Goal: Information Seeking & Learning: Learn about a topic

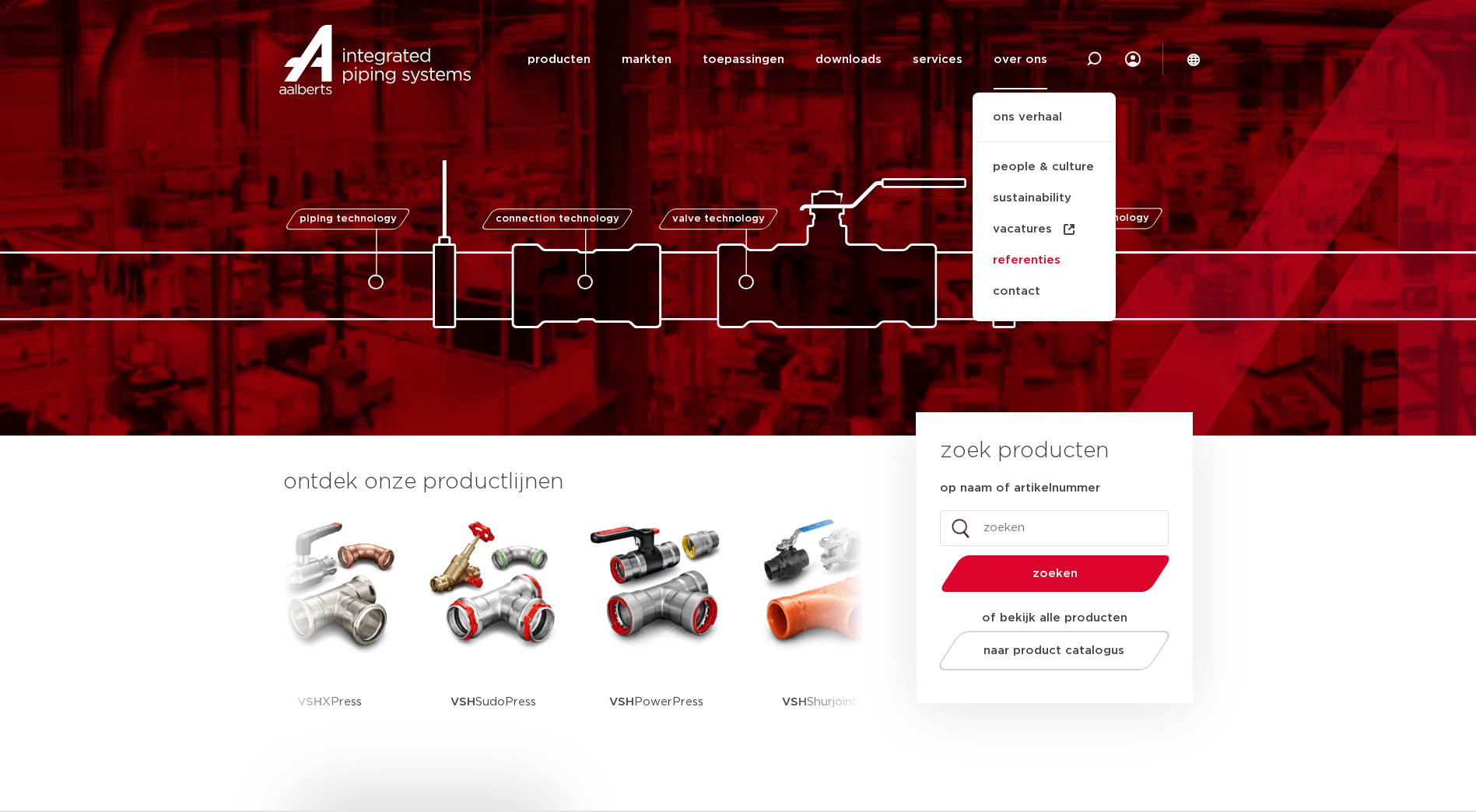
click at [1024, 261] on link "referenties" at bounding box center [1045, 260] width 143 height 31
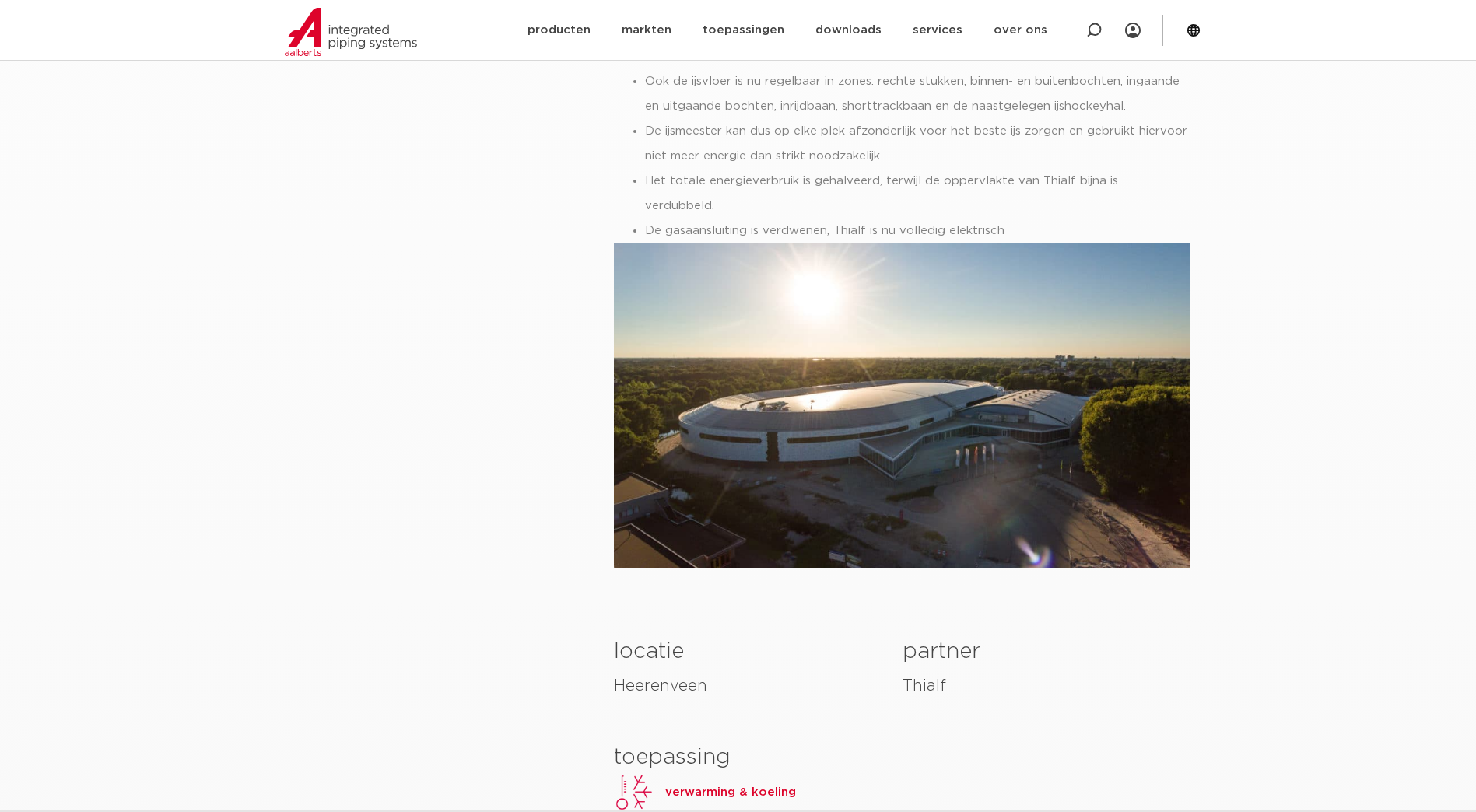
scroll to position [1401, 0]
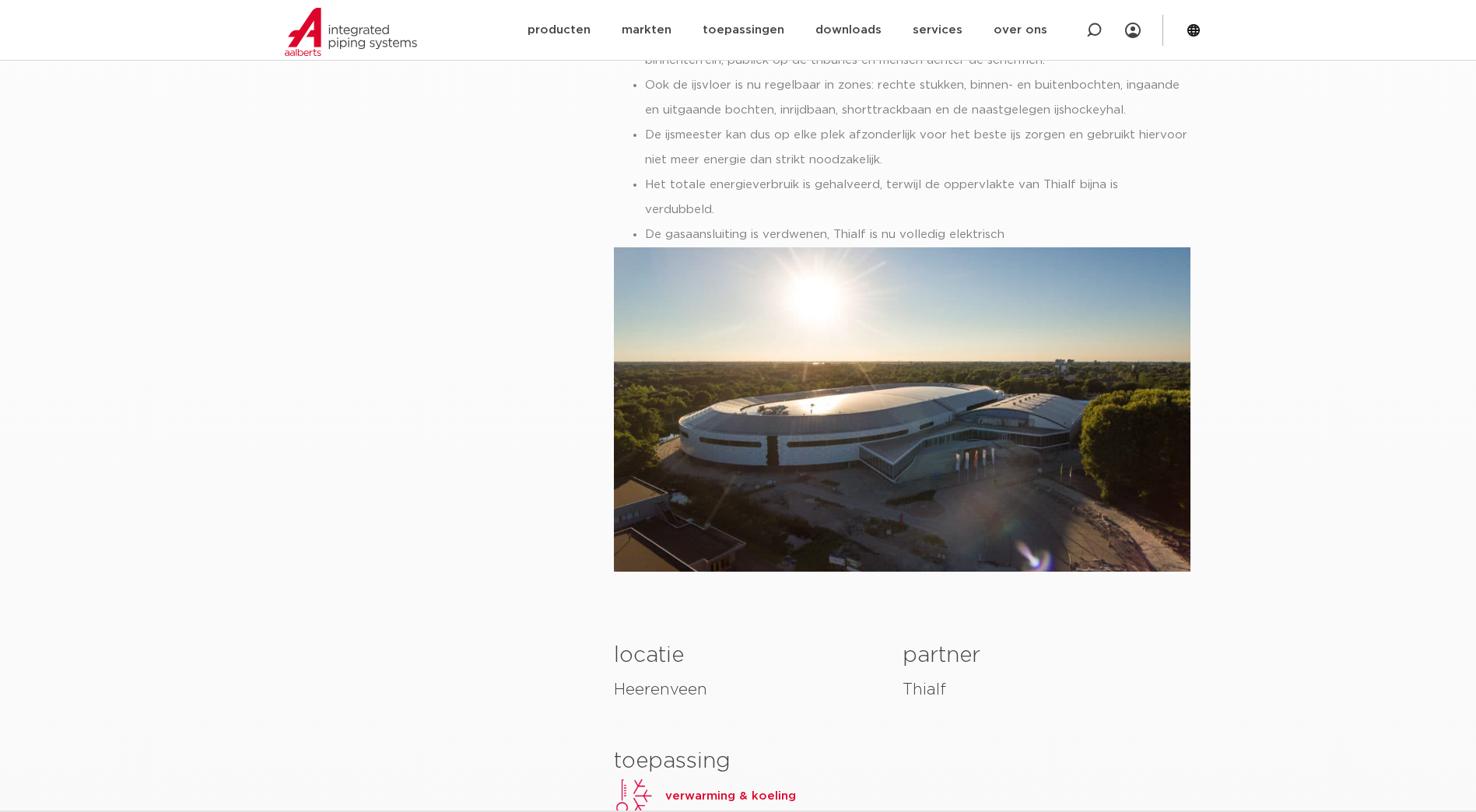
click at [851, 341] on img at bounding box center [902, 410] width 577 height 324
drag, startPoint x: 851, startPoint y: 341, endPoint x: 637, endPoint y: 379, distance: 217.3
click at [637, 379] on img at bounding box center [902, 410] width 577 height 324
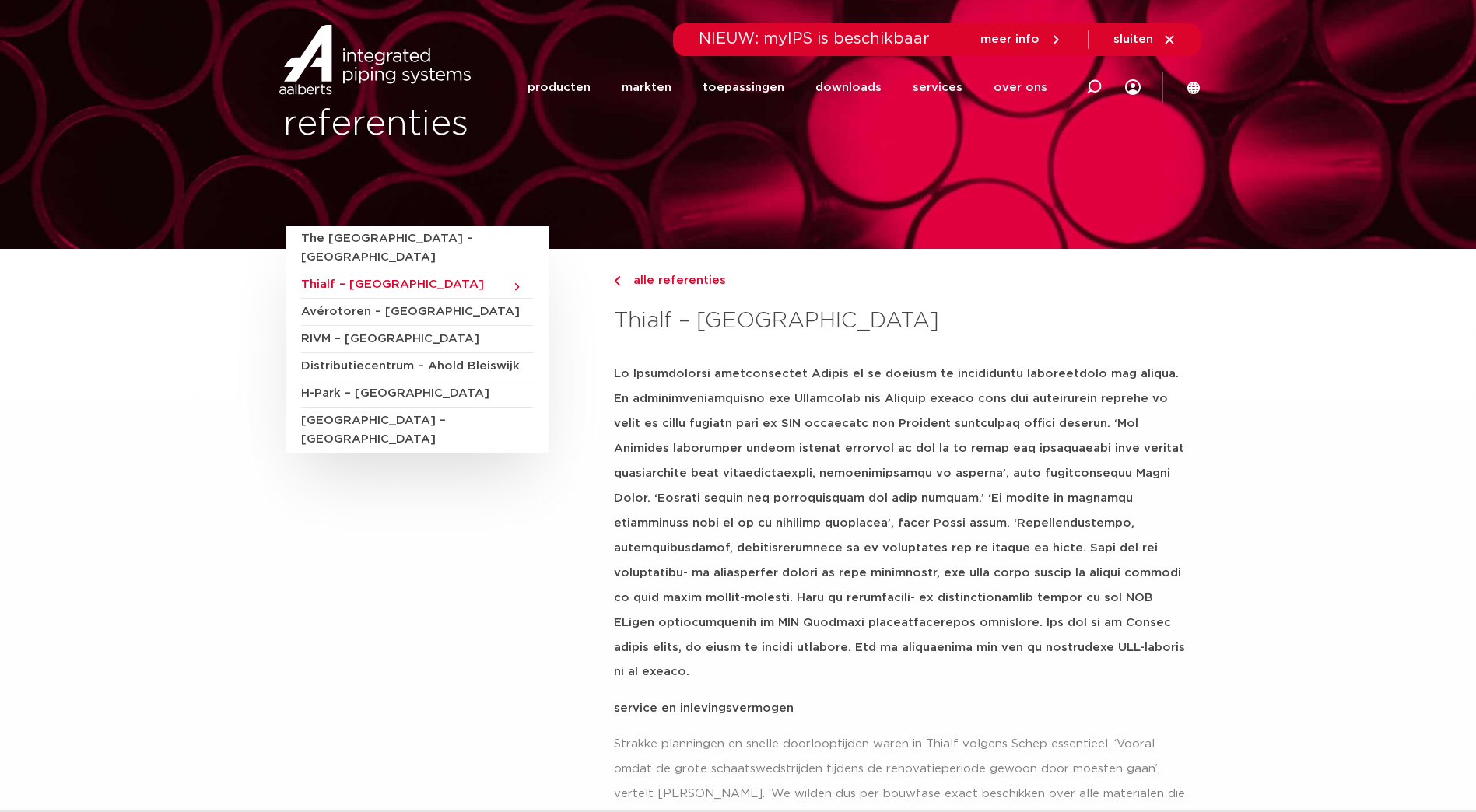
scroll to position [0, 0]
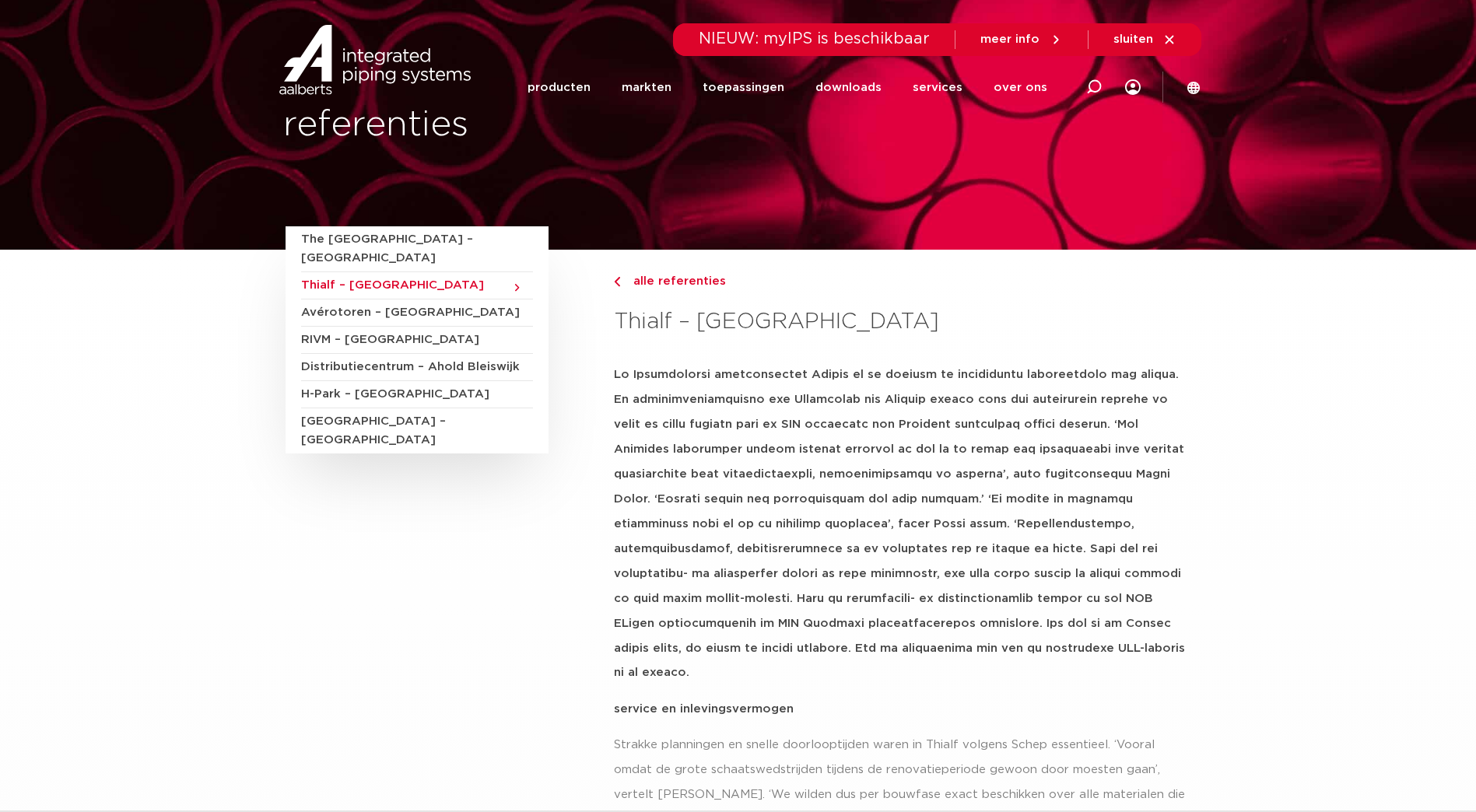
click at [409, 272] on span "Thialf – [GEOGRAPHIC_DATA]" at bounding box center [417, 286] width 232 height 27
drag, startPoint x: 818, startPoint y: 321, endPoint x: 615, endPoint y: 319, distance: 203.0
click at [615, 319] on h3 "Thialf – [GEOGRAPHIC_DATA]" at bounding box center [902, 321] width 577 height 31
drag, startPoint x: 615, startPoint y: 319, endPoint x: 638, endPoint y: 325, distance: 23.8
copy h3 "Thialf – [GEOGRAPHIC_DATA]"
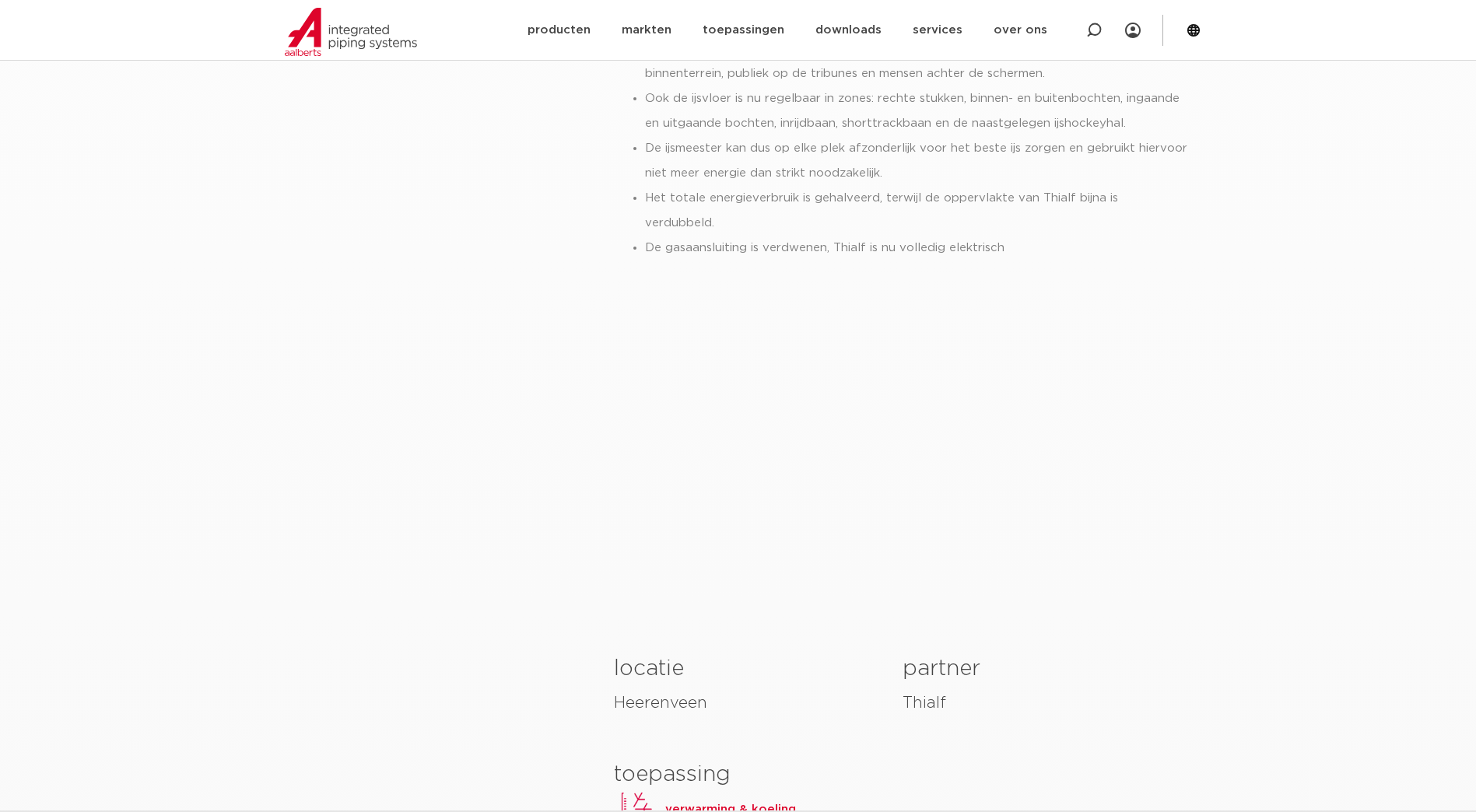
scroll to position [1401, 0]
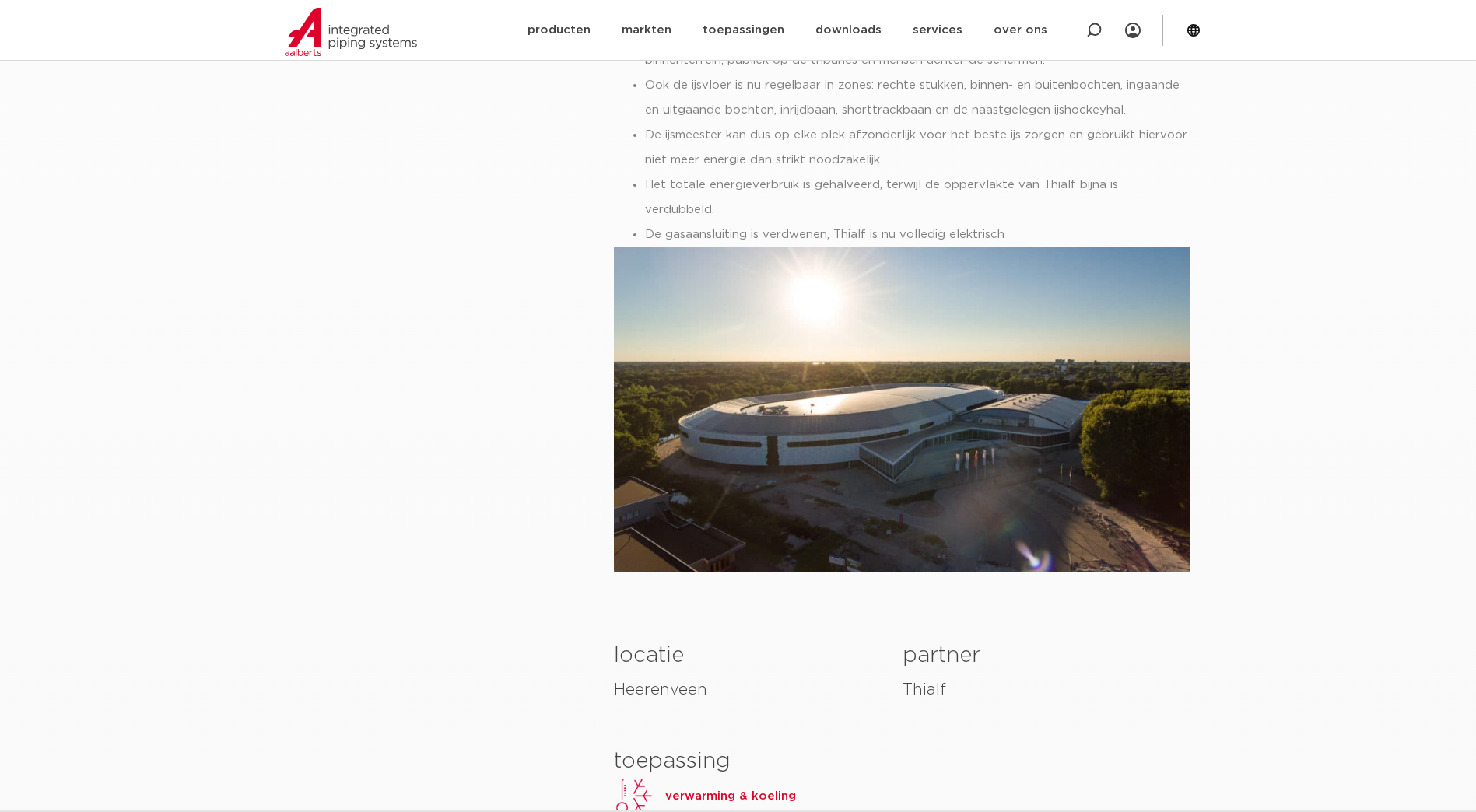
click at [814, 313] on img at bounding box center [902, 410] width 577 height 324
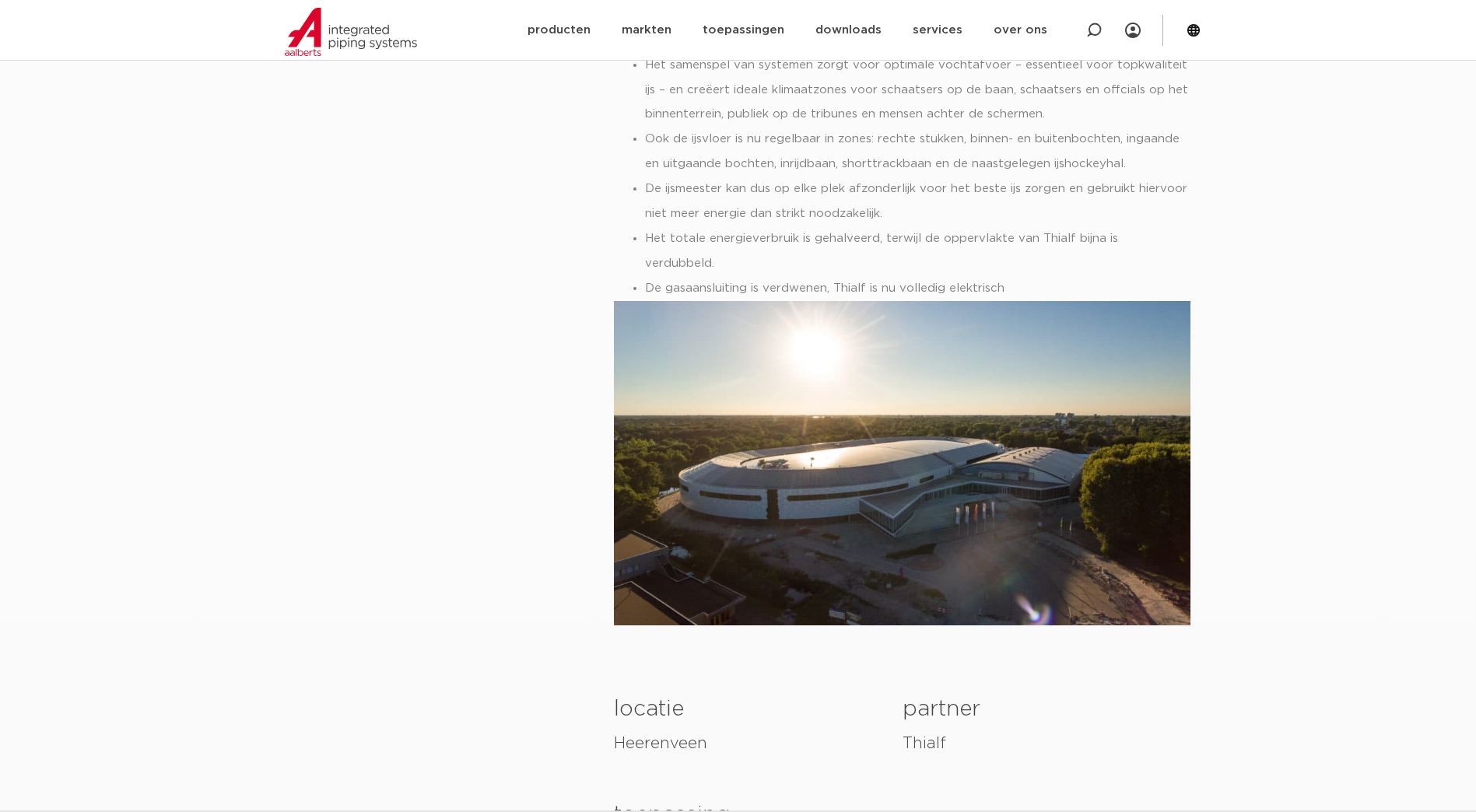
scroll to position [1323, 0]
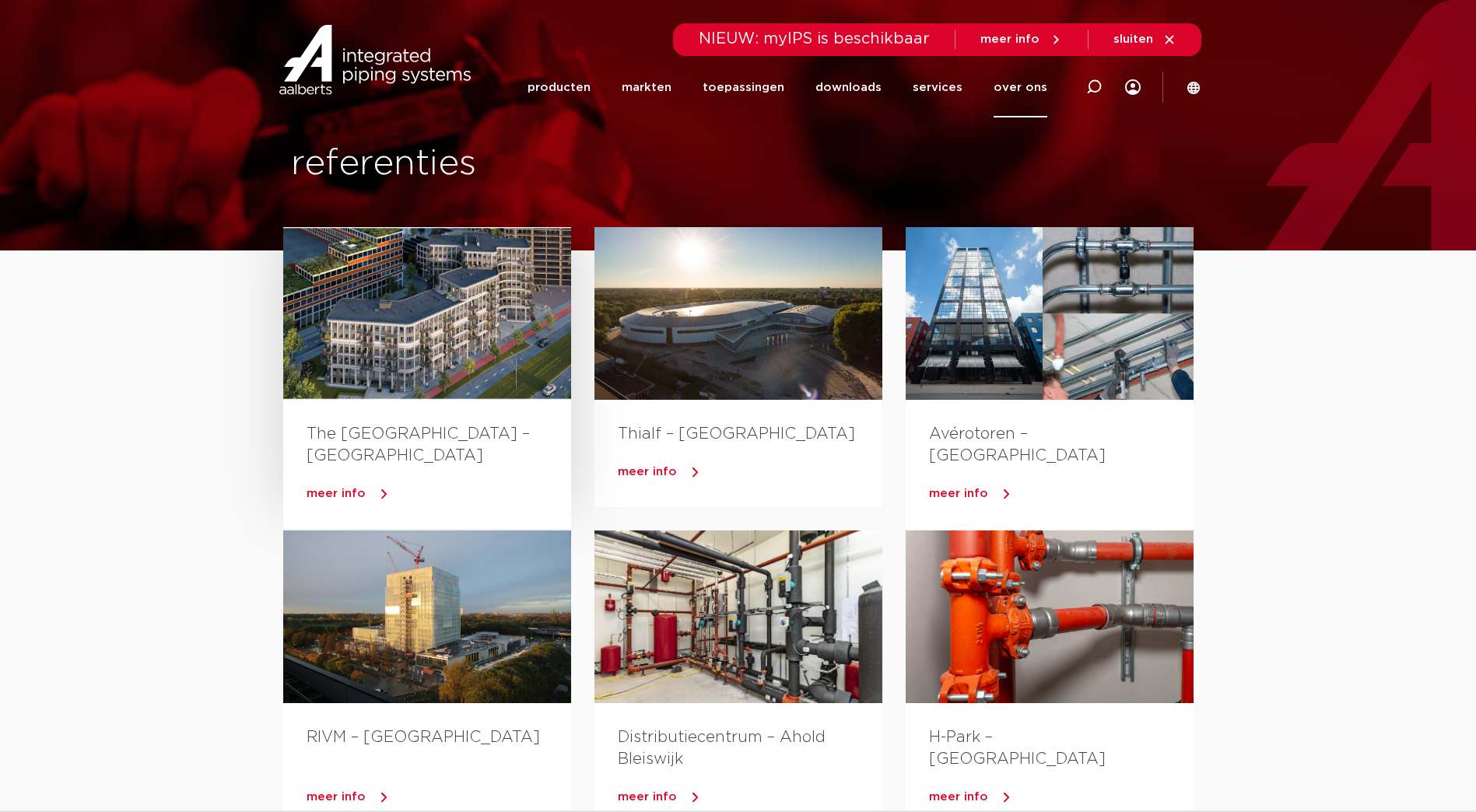
click at [465, 427] on link "The [GEOGRAPHIC_DATA] – [GEOGRAPHIC_DATA]" at bounding box center [418, 445] width 224 height 37
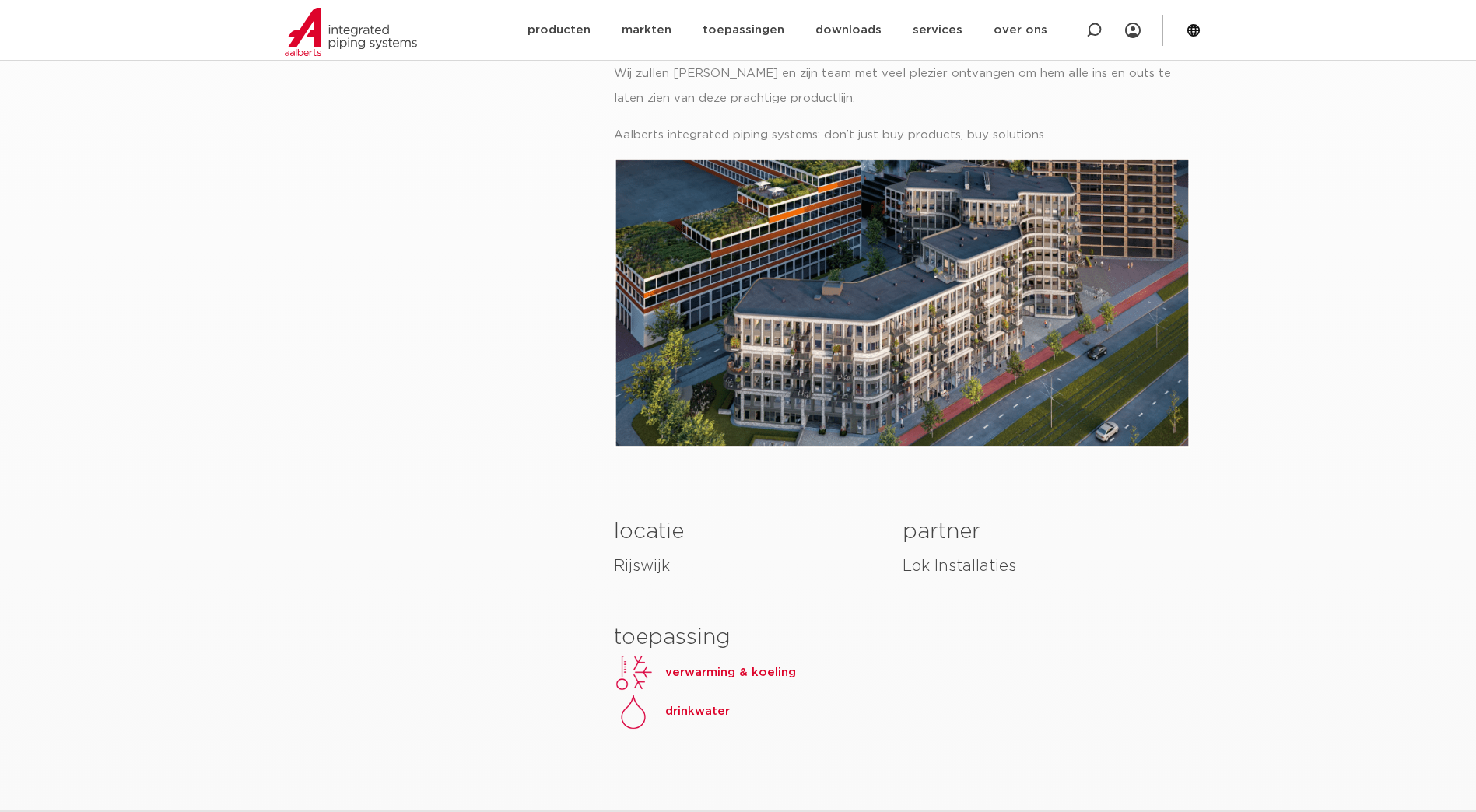
scroll to position [1245, 0]
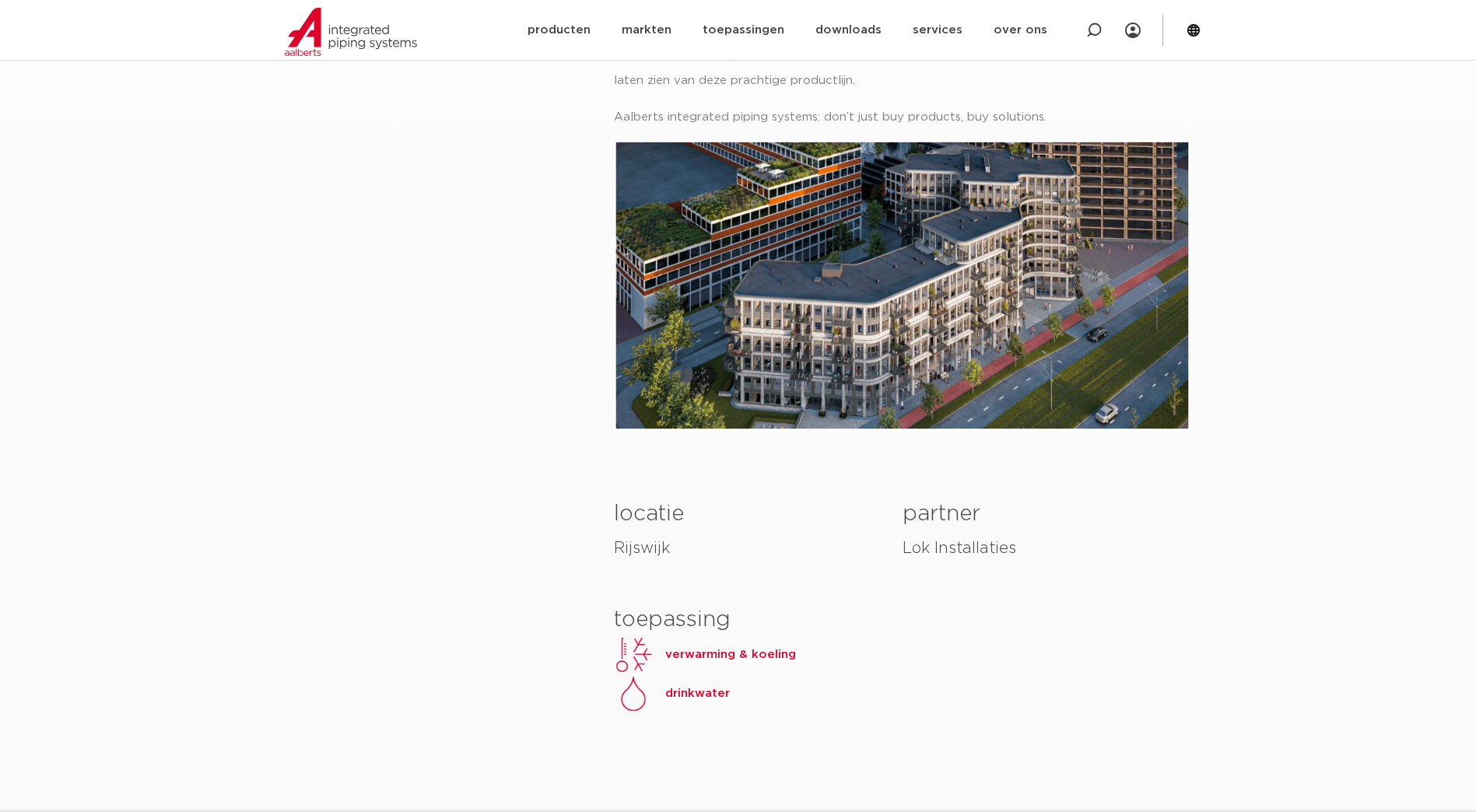
click at [922, 285] on img at bounding box center [902, 286] width 577 height 289
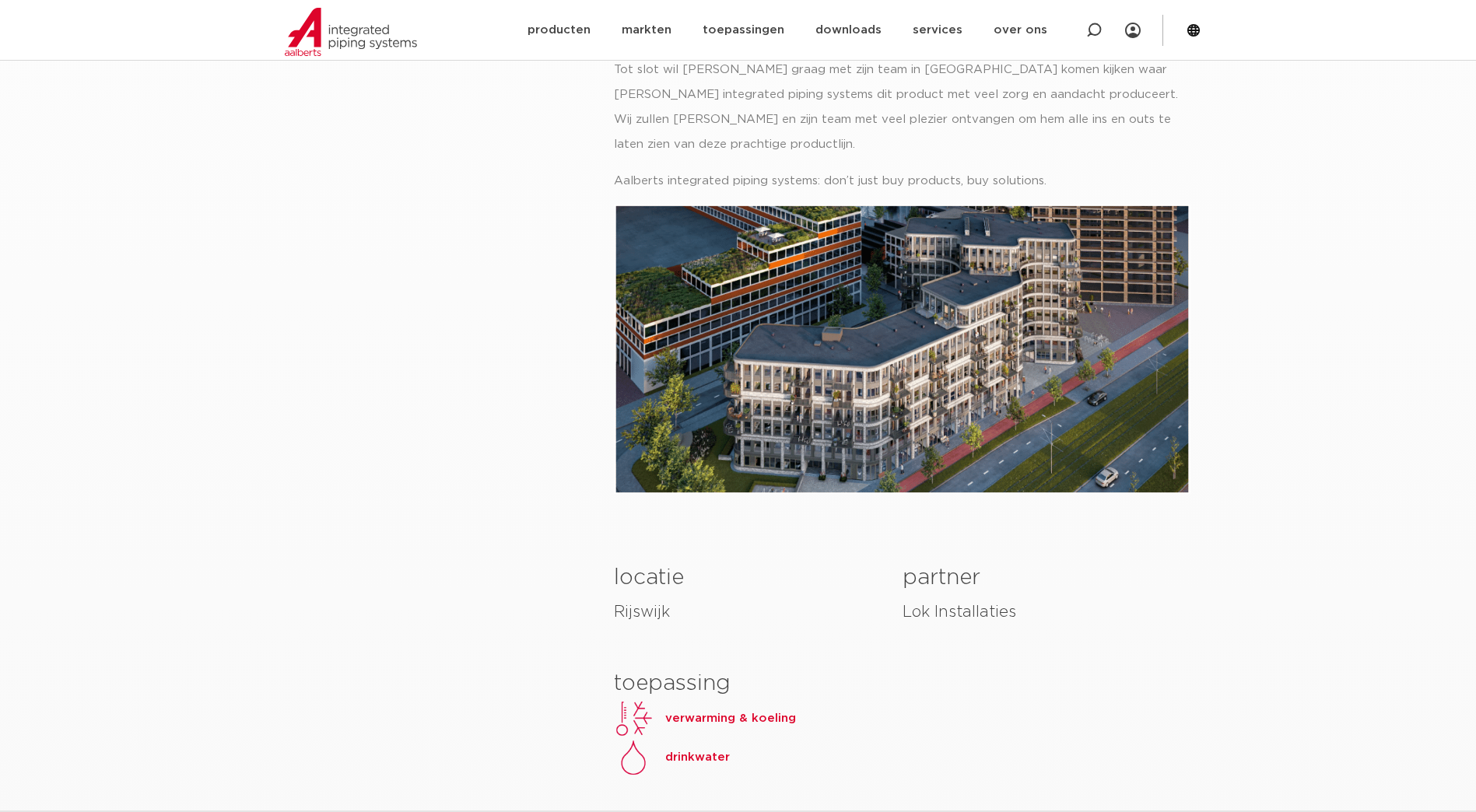
scroll to position [1089, 0]
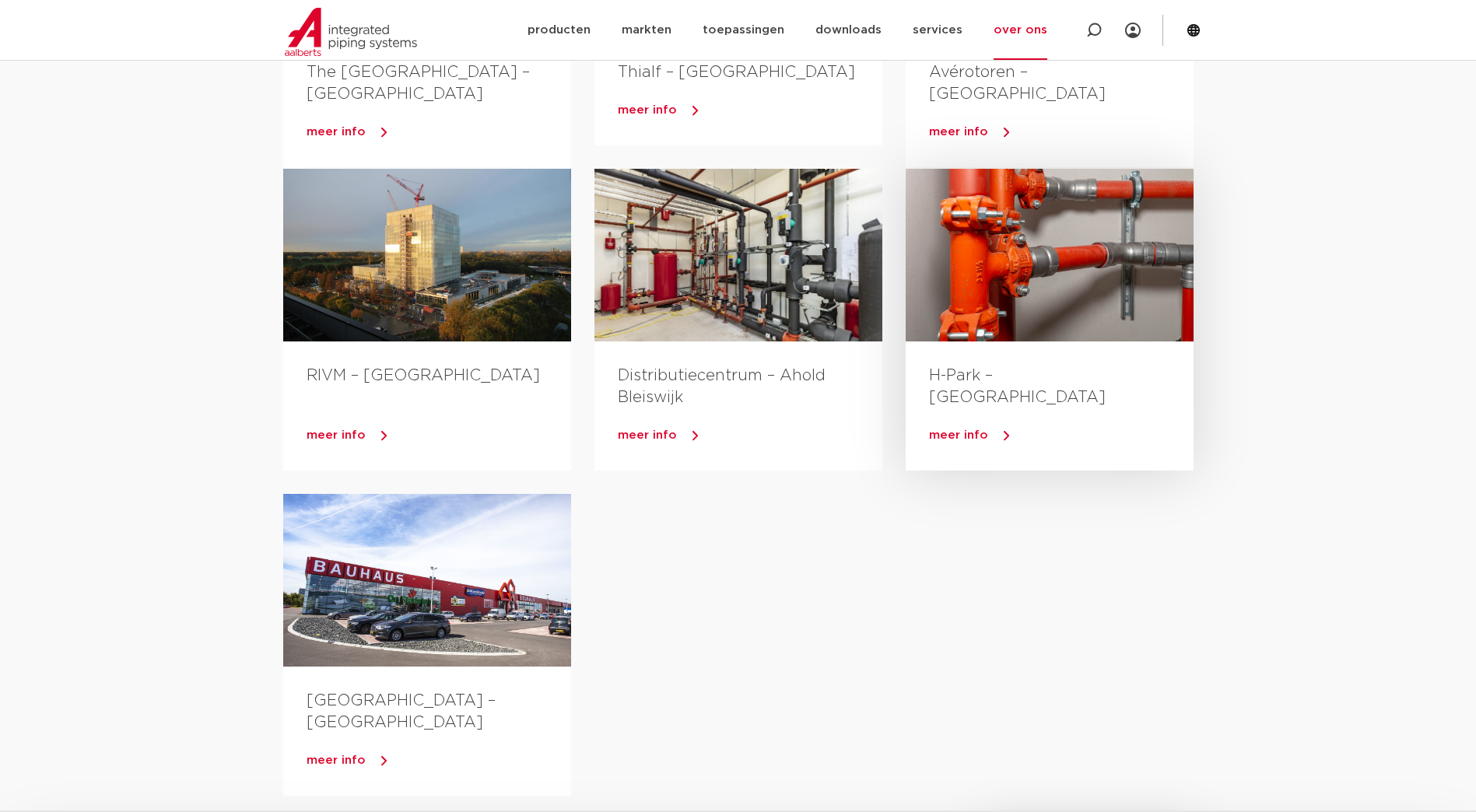
scroll to position [389, 0]
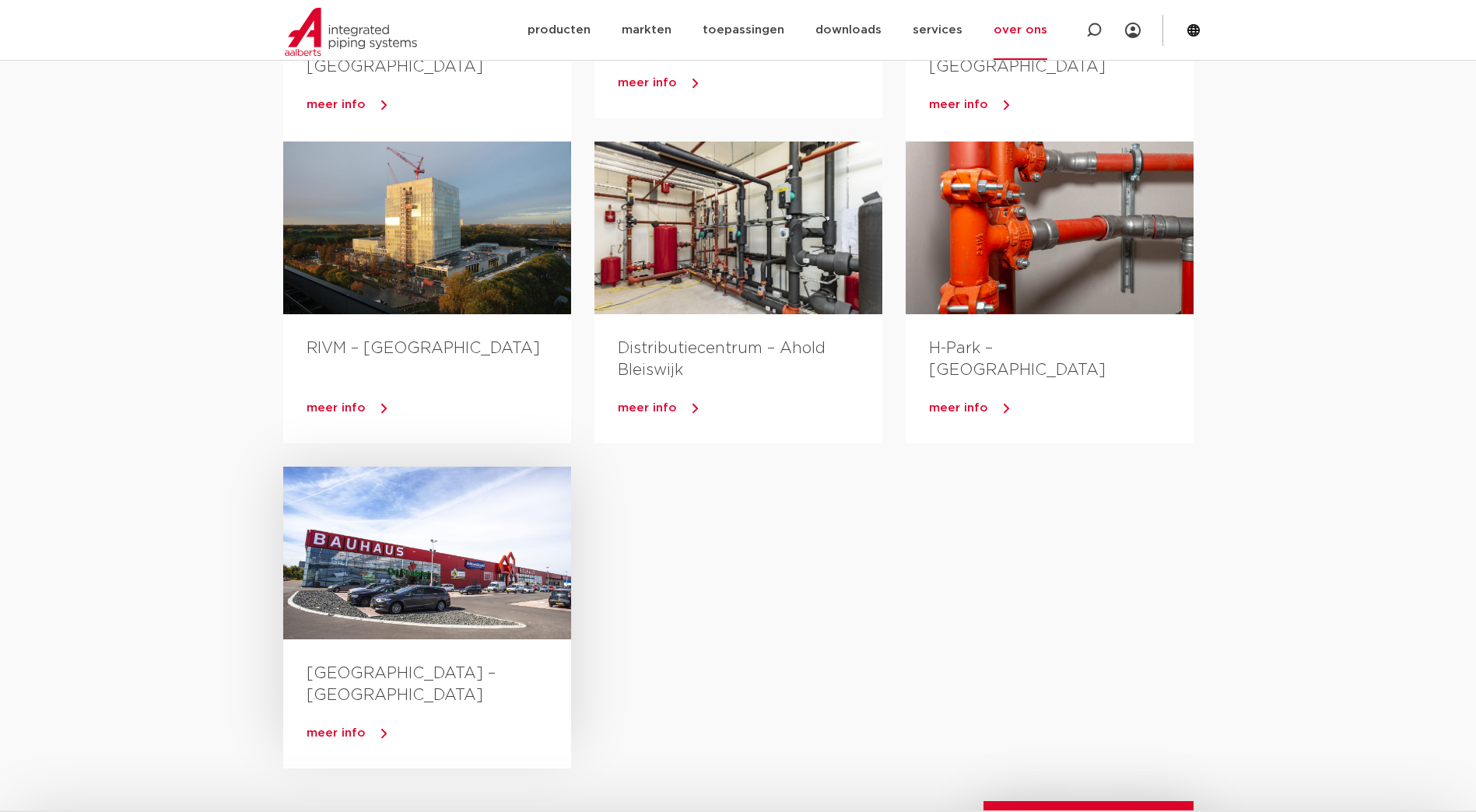
click at [473, 542] on div at bounding box center [427, 553] width 288 height 173
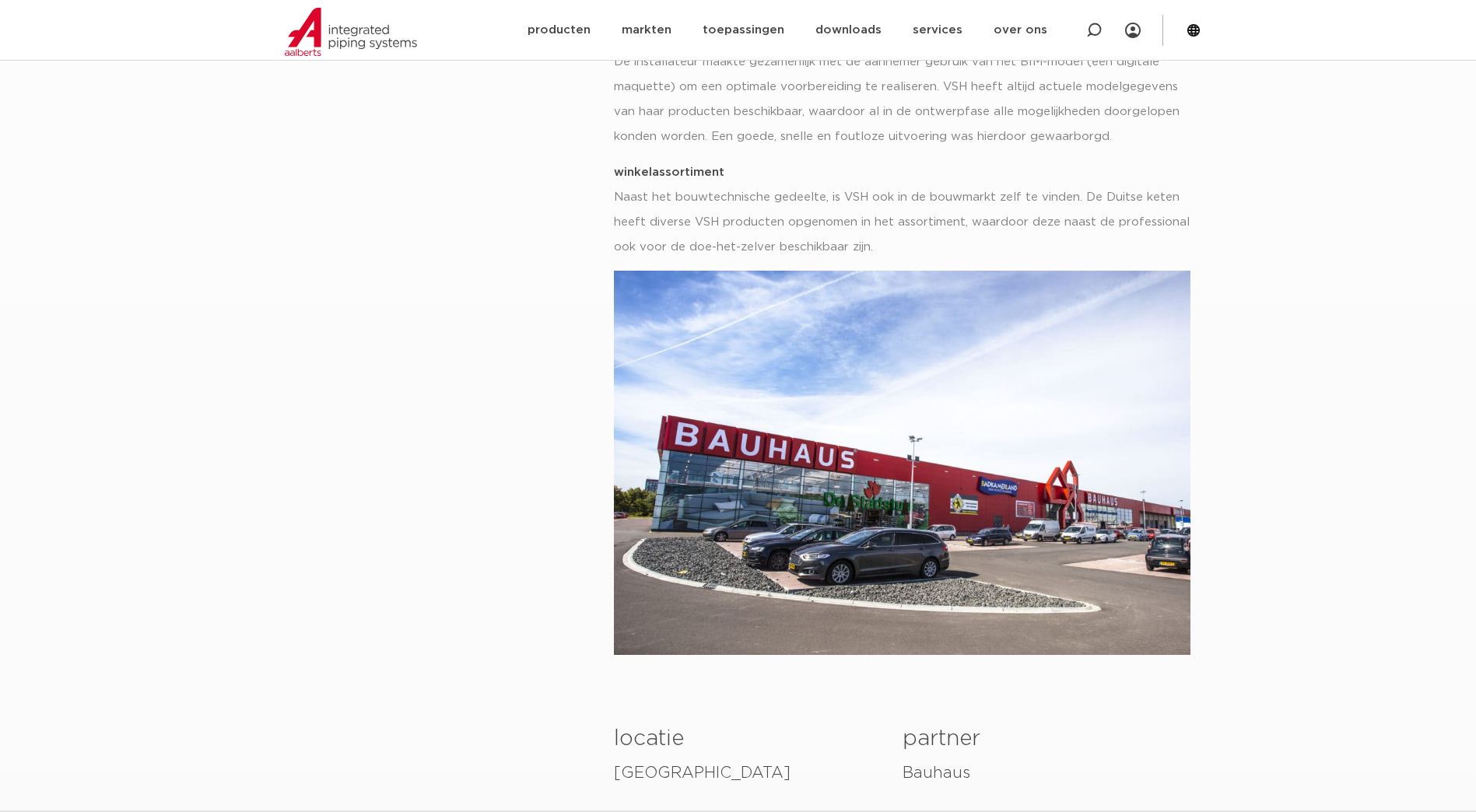
scroll to position [622, 0]
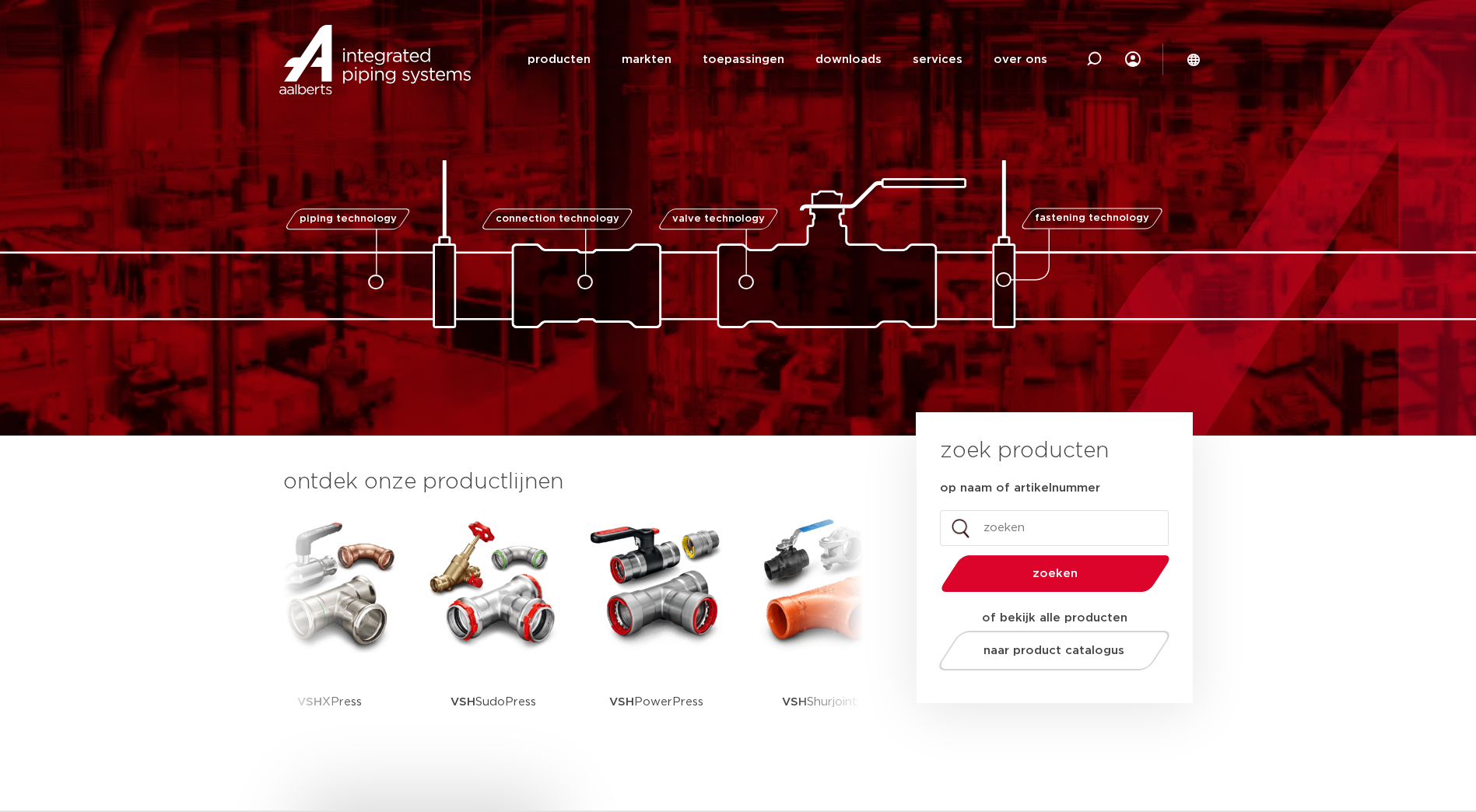
click at [999, 73] on link "over ons" at bounding box center [1020, 59] width 53 height 60
click at [1020, 60] on link "over ons" at bounding box center [1020, 59] width 53 height 60
